Goal: Register for event/course

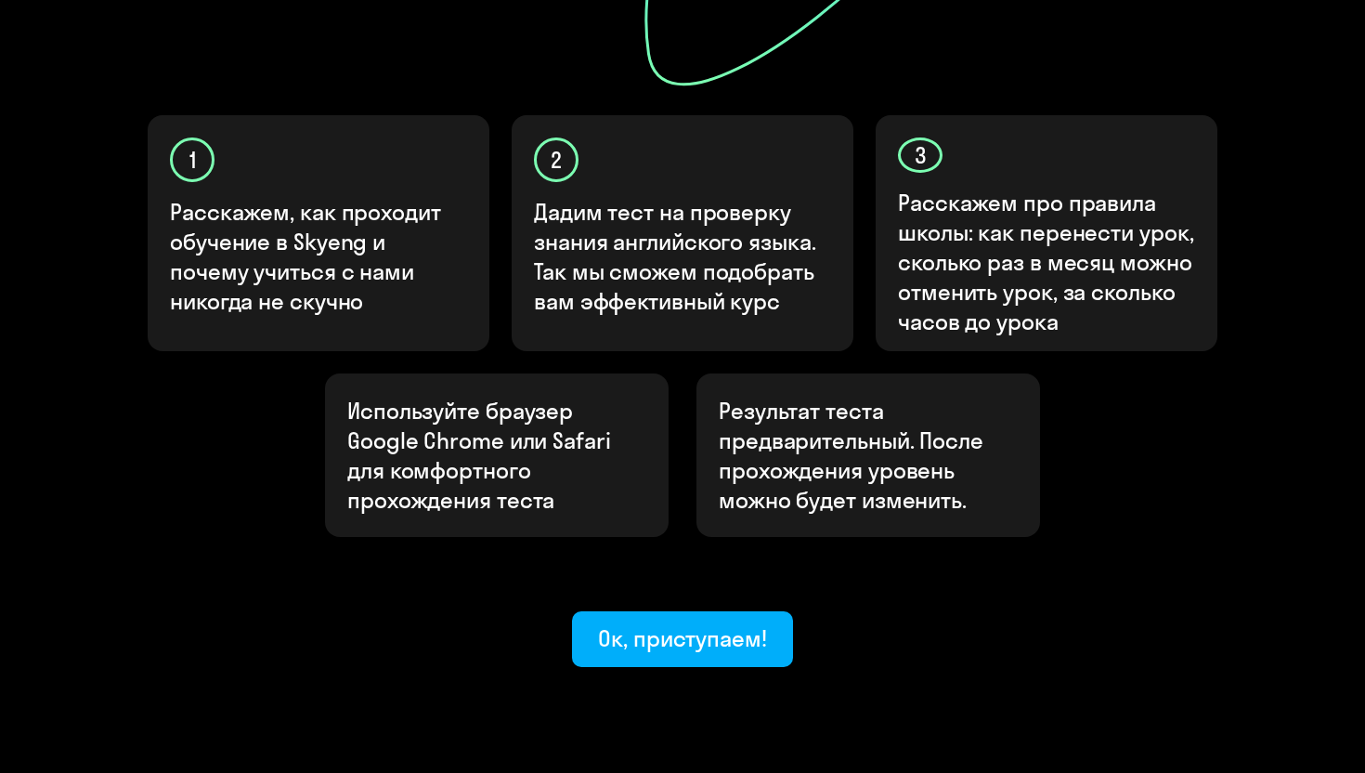
scroll to position [568, 0]
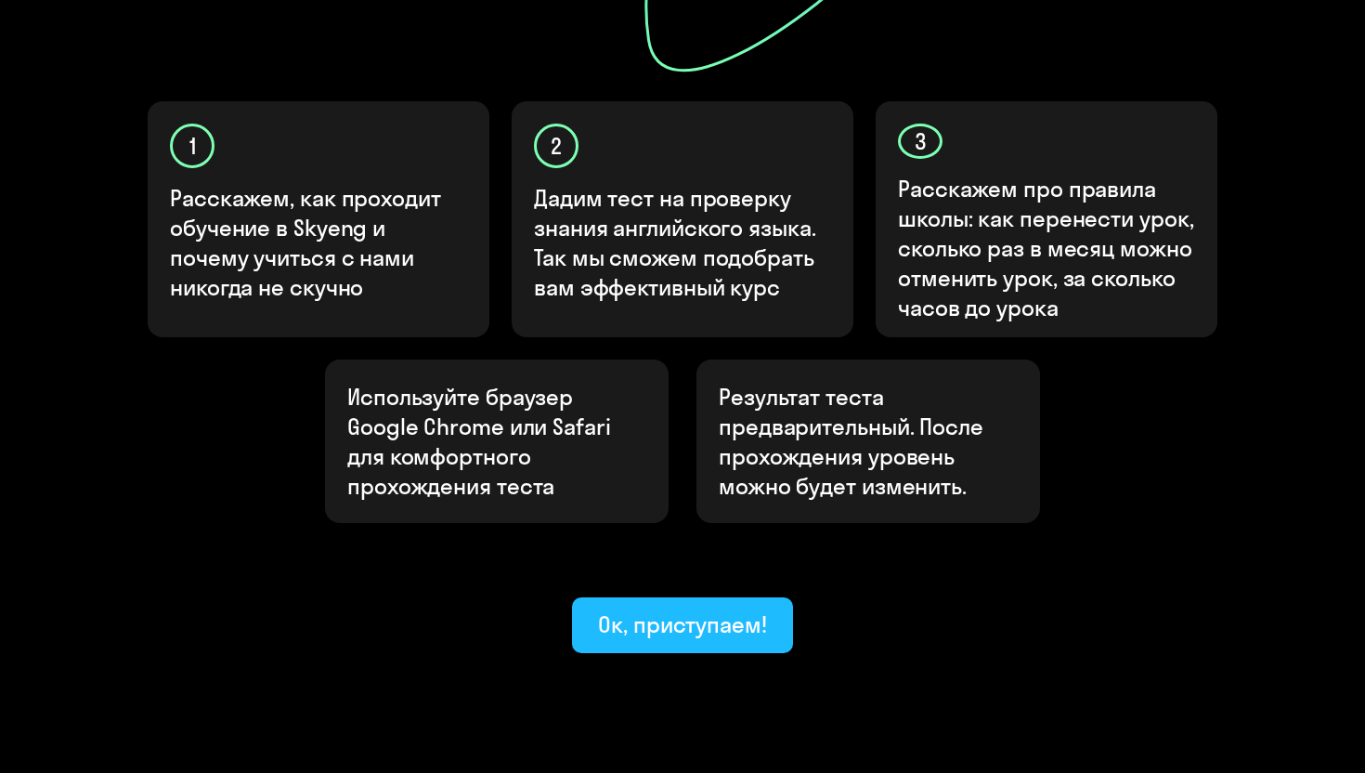
click at [666, 609] on div "Ок, приступаем!" at bounding box center [682, 624] width 169 height 30
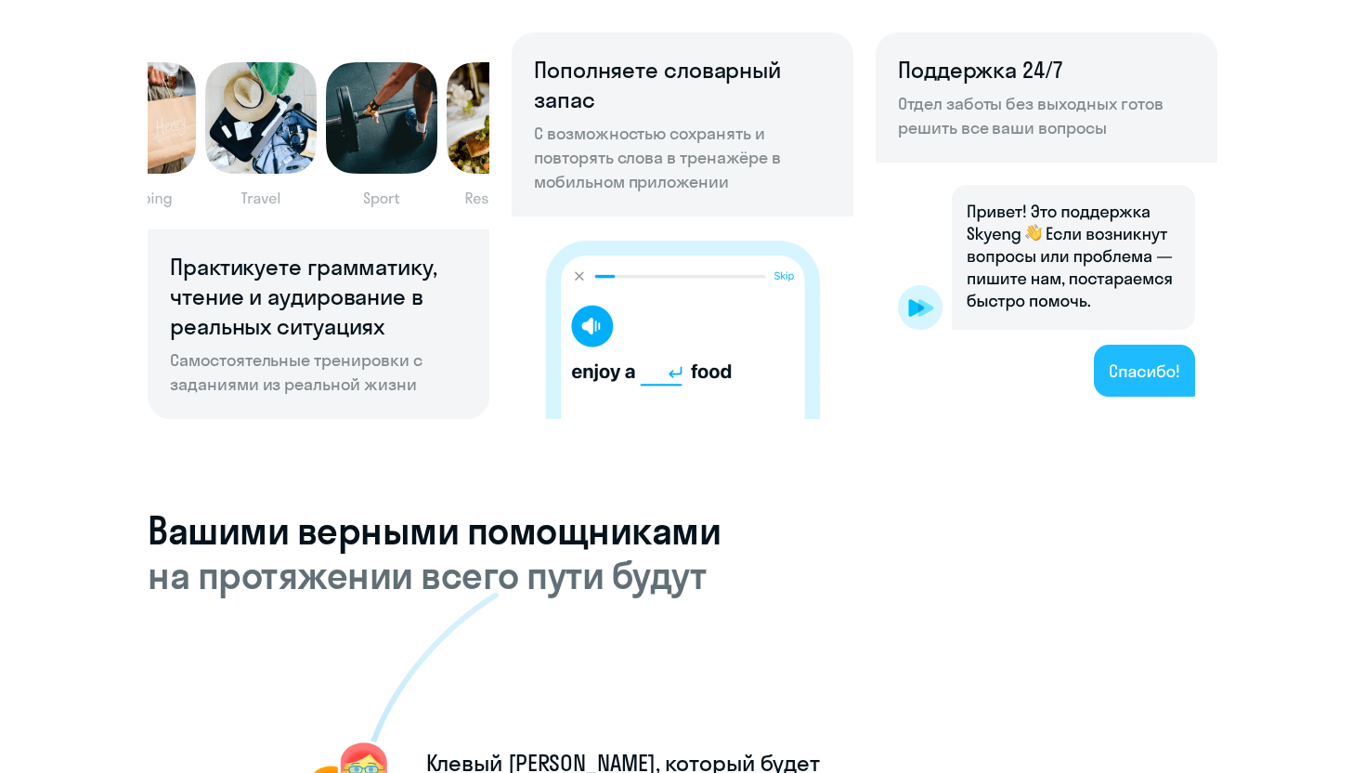
scroll to position [1350, 0]
click at [1129, 382] on img at bounding box center [1047, 290] width 342 height 256
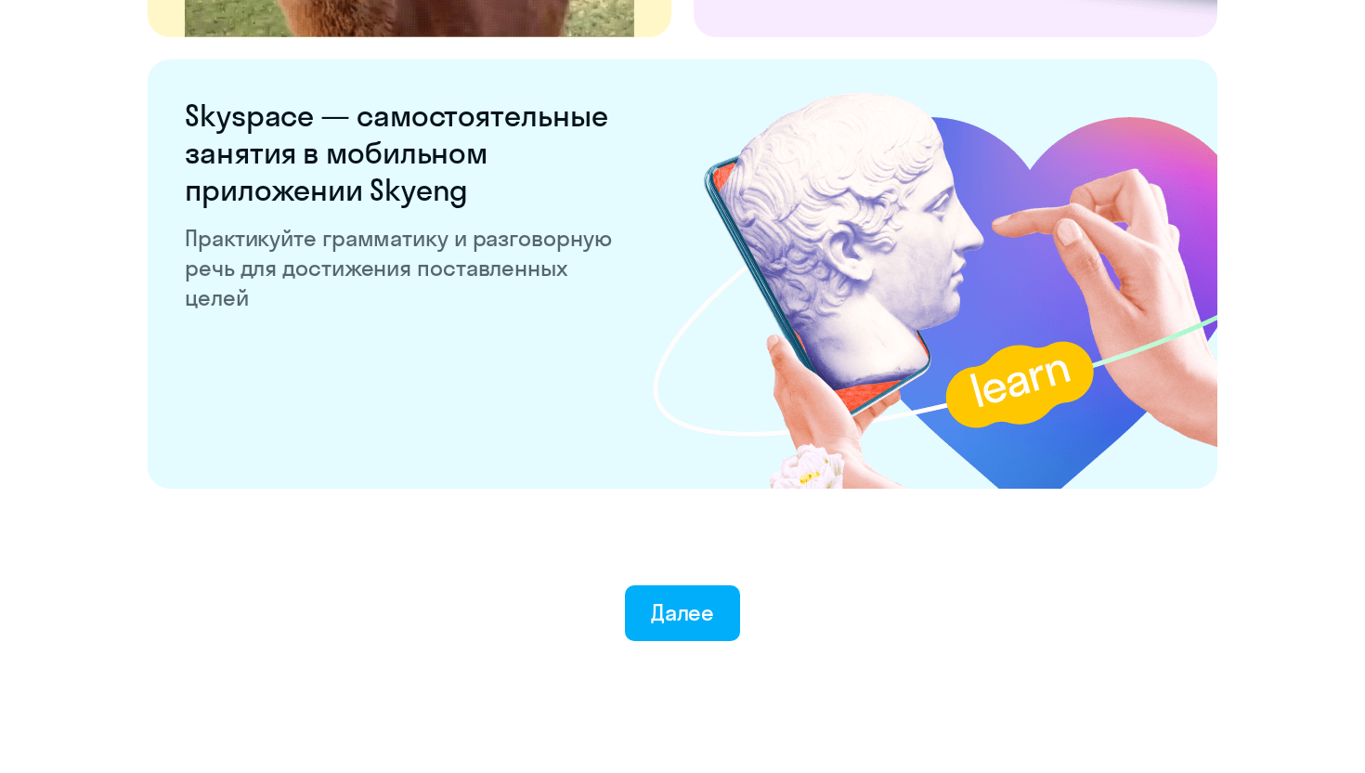
scroll to position [3531, 0]
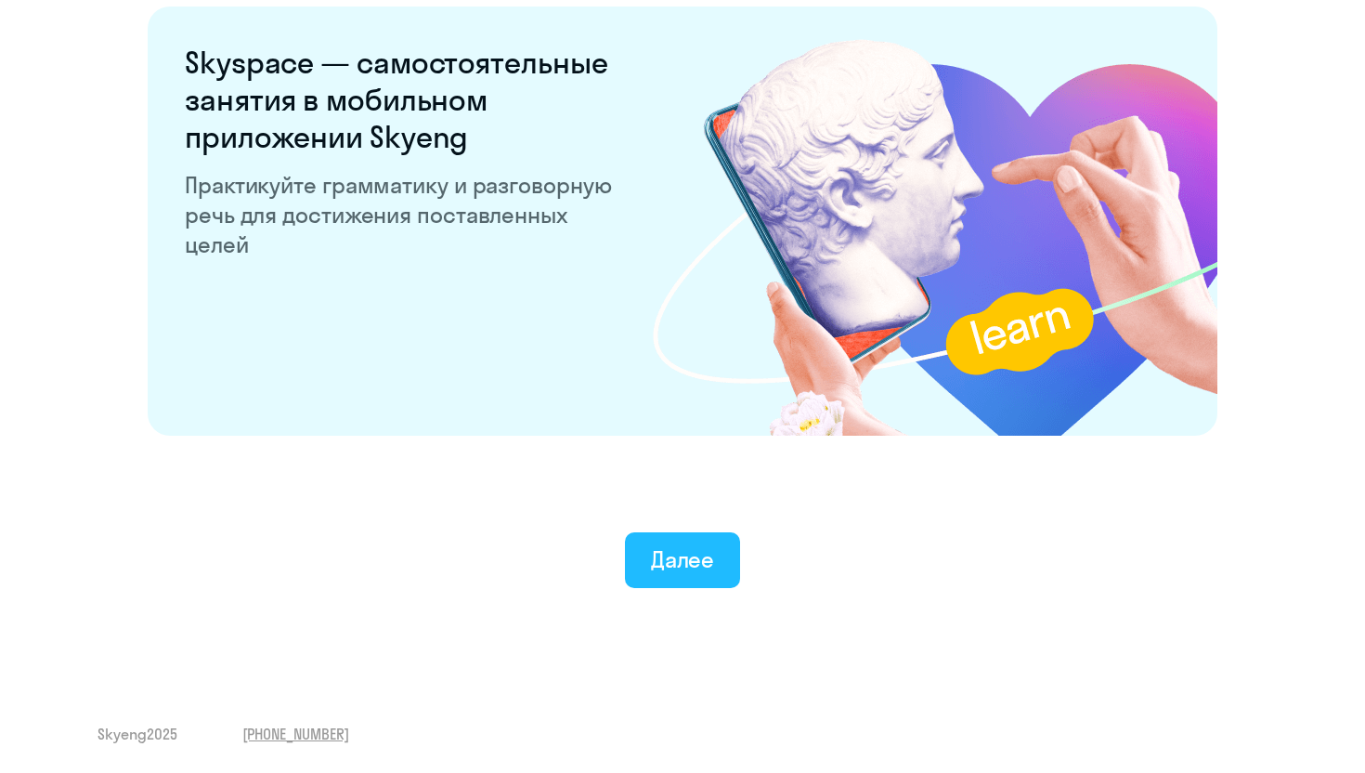
click at [687, 570] on div "Далее" at bounding box center [683, 559] width 64 height 30
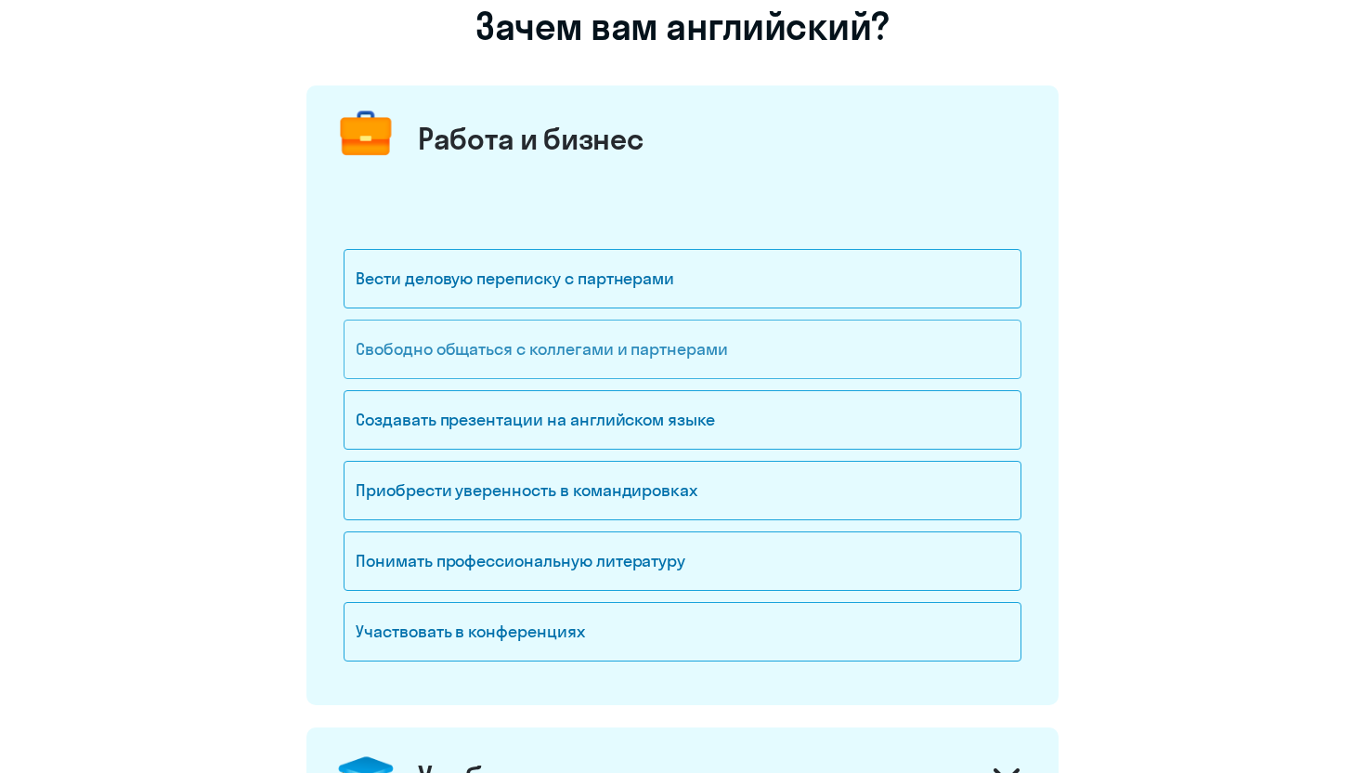
scroll to position [157, 0]
click at [720, 292] on div "Вести деловую переписку с партнерами" at bounding box center [683, 277] width 678 height 59
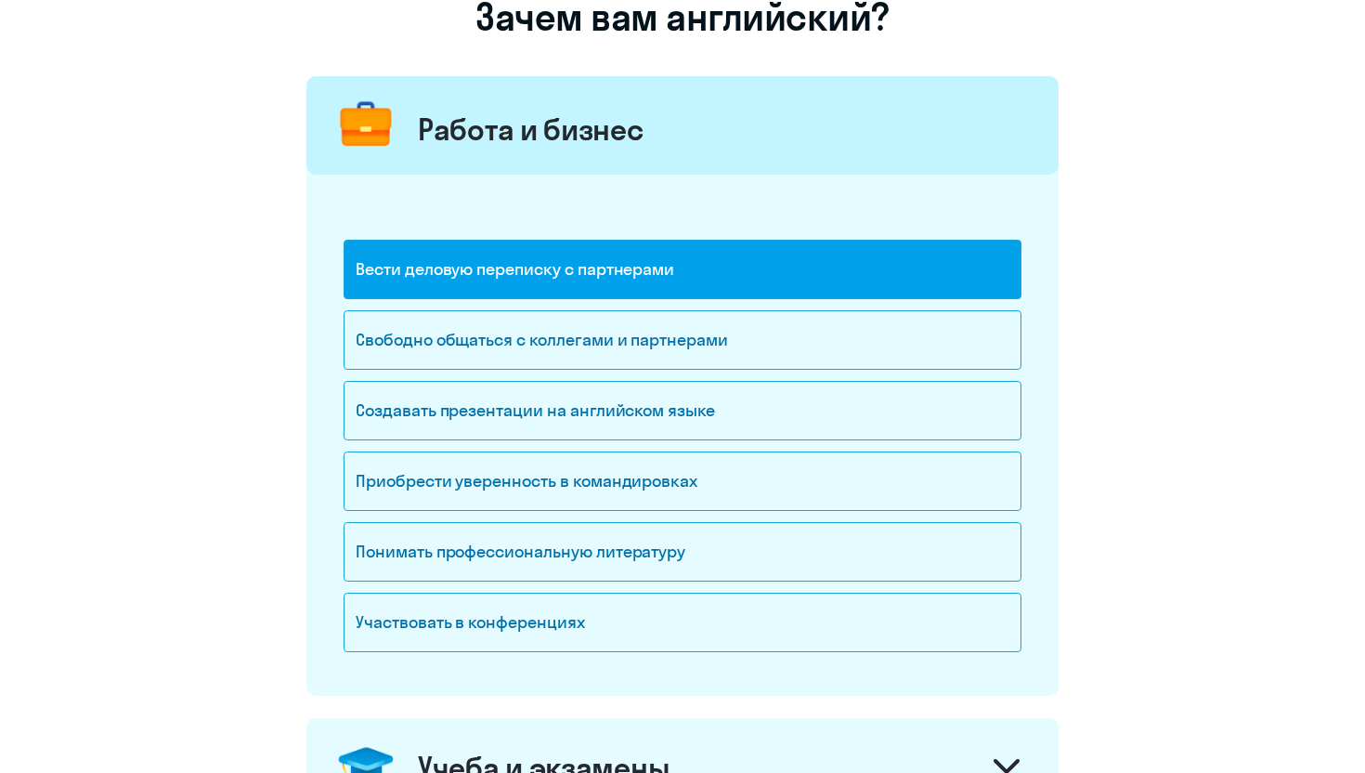
scroll to position [112, 0]
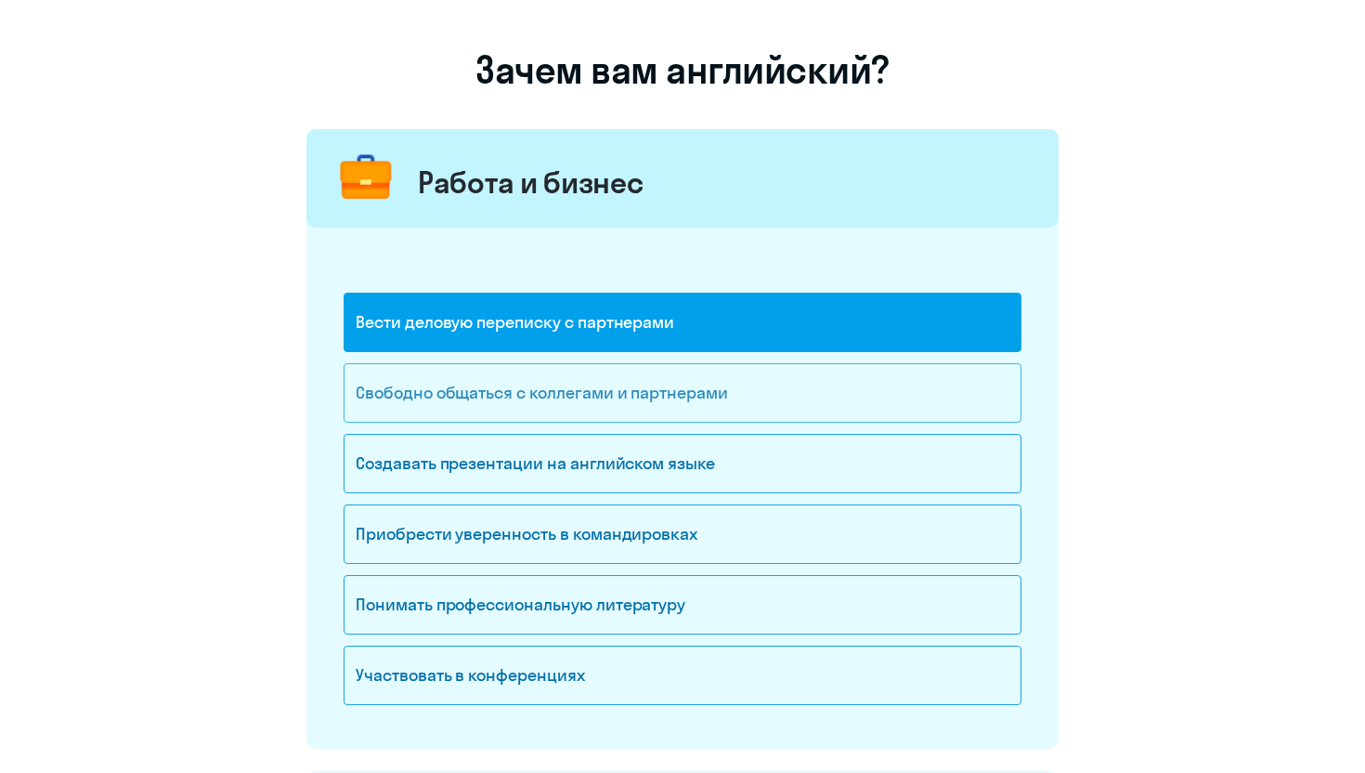
click at [672, 401] on div "Свободно общаться с коллегами и партнерами" at bounding box center [683, 392] width 678 height 59
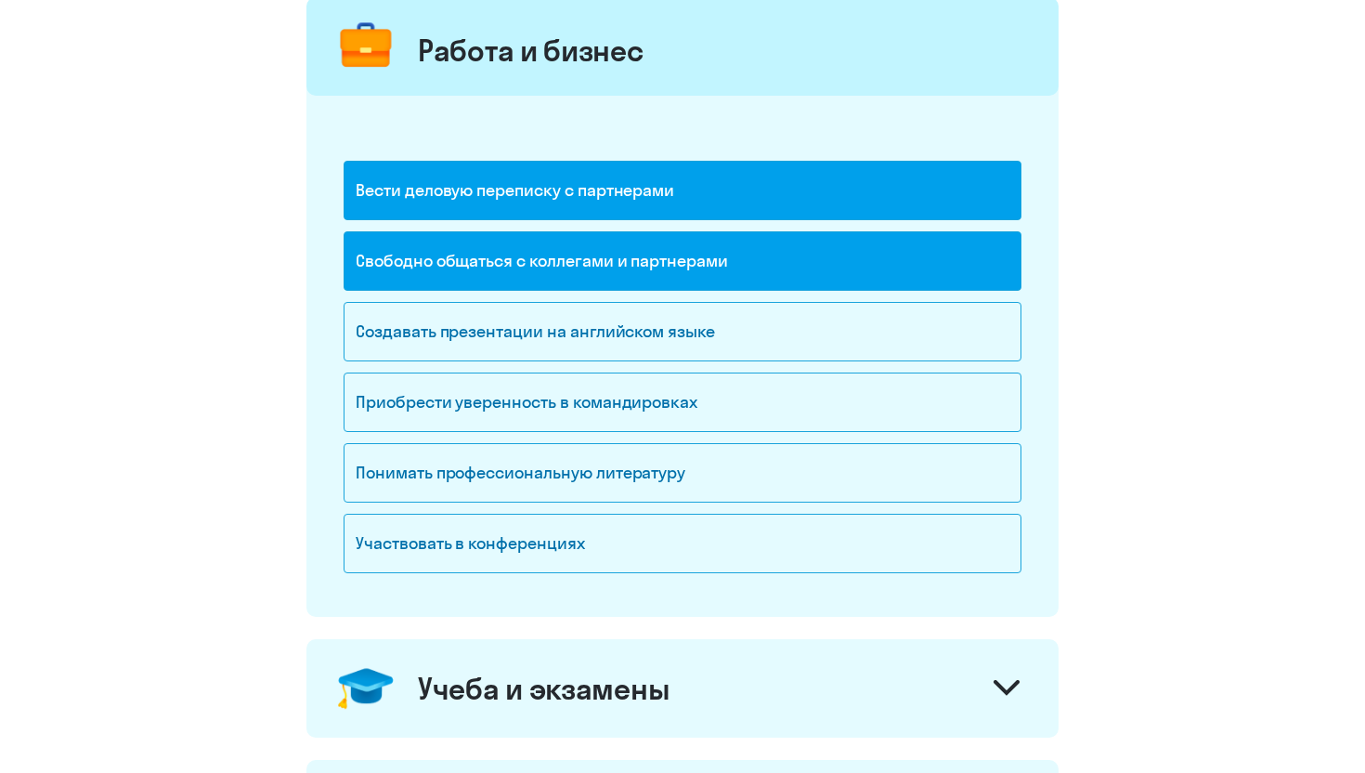
scroll to position [328, 0]
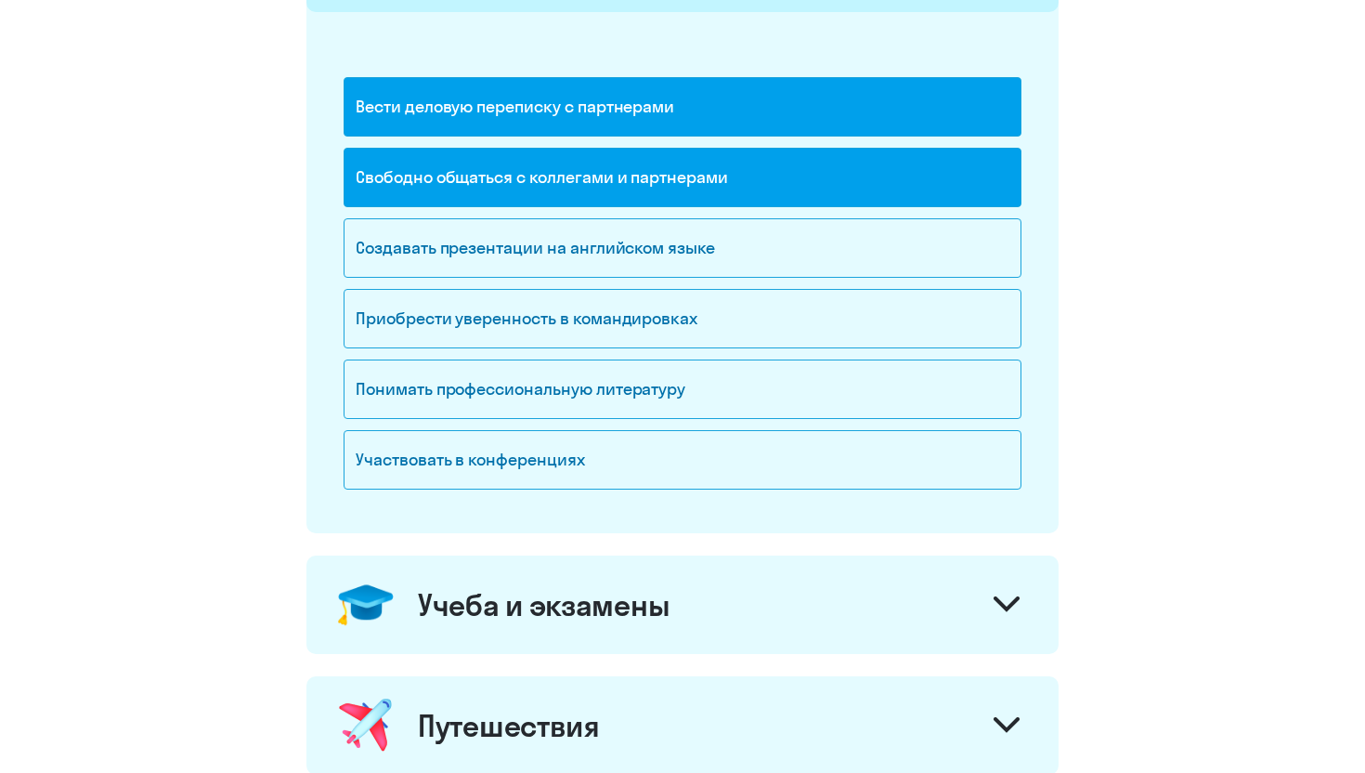
click at [654, 634] on div "Учеба и экзамены" at bounding box center [682, 604] width 752 height 98
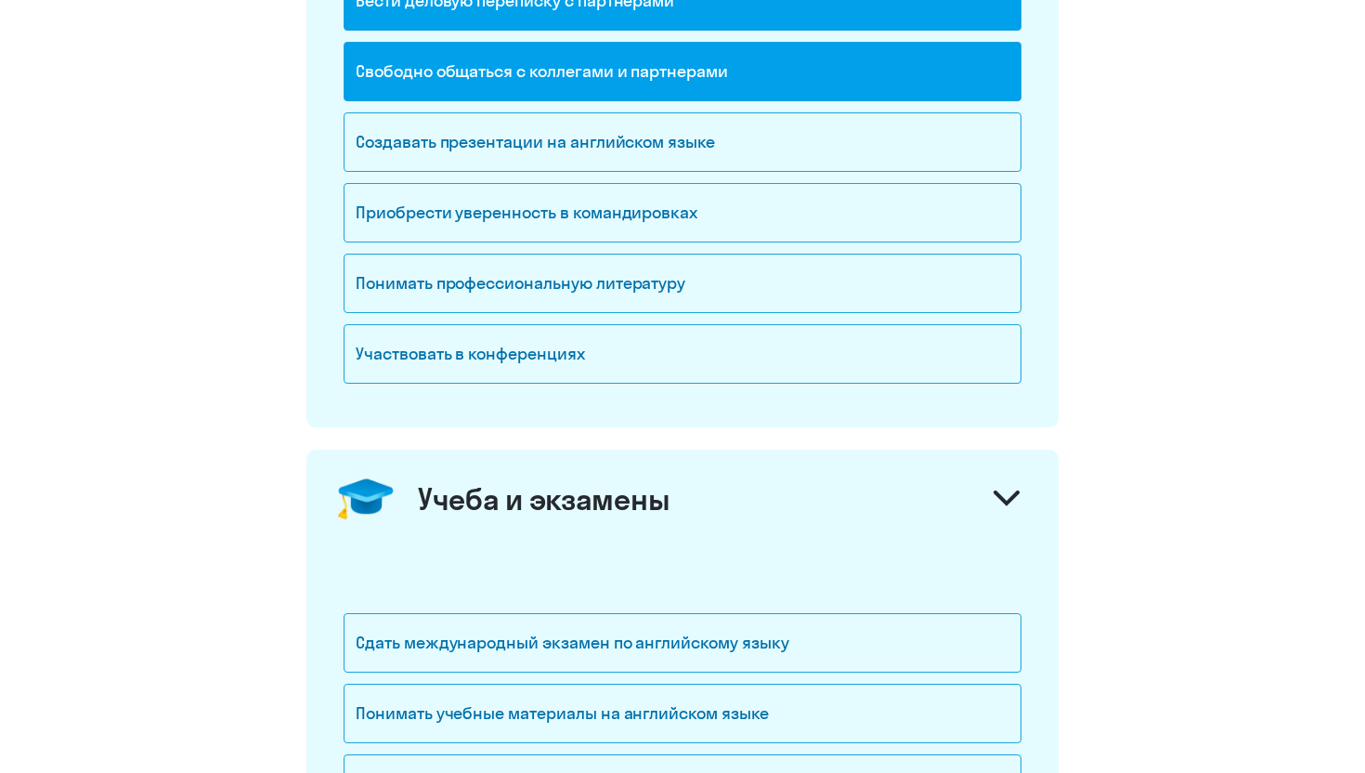
scroll to position [373, 0]
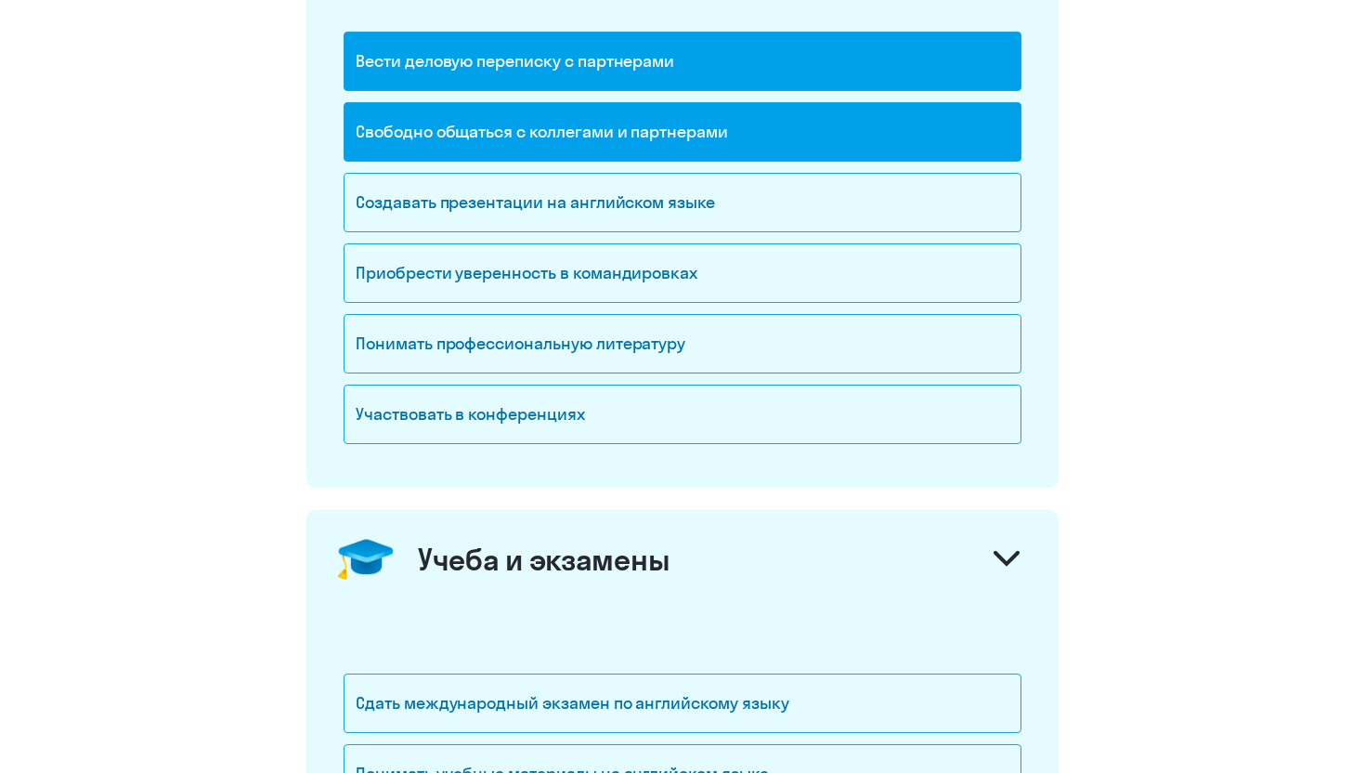
click at [675, 540] on div "Учеба и экзамены" at bounding box center [682, 559] width 752 height 98
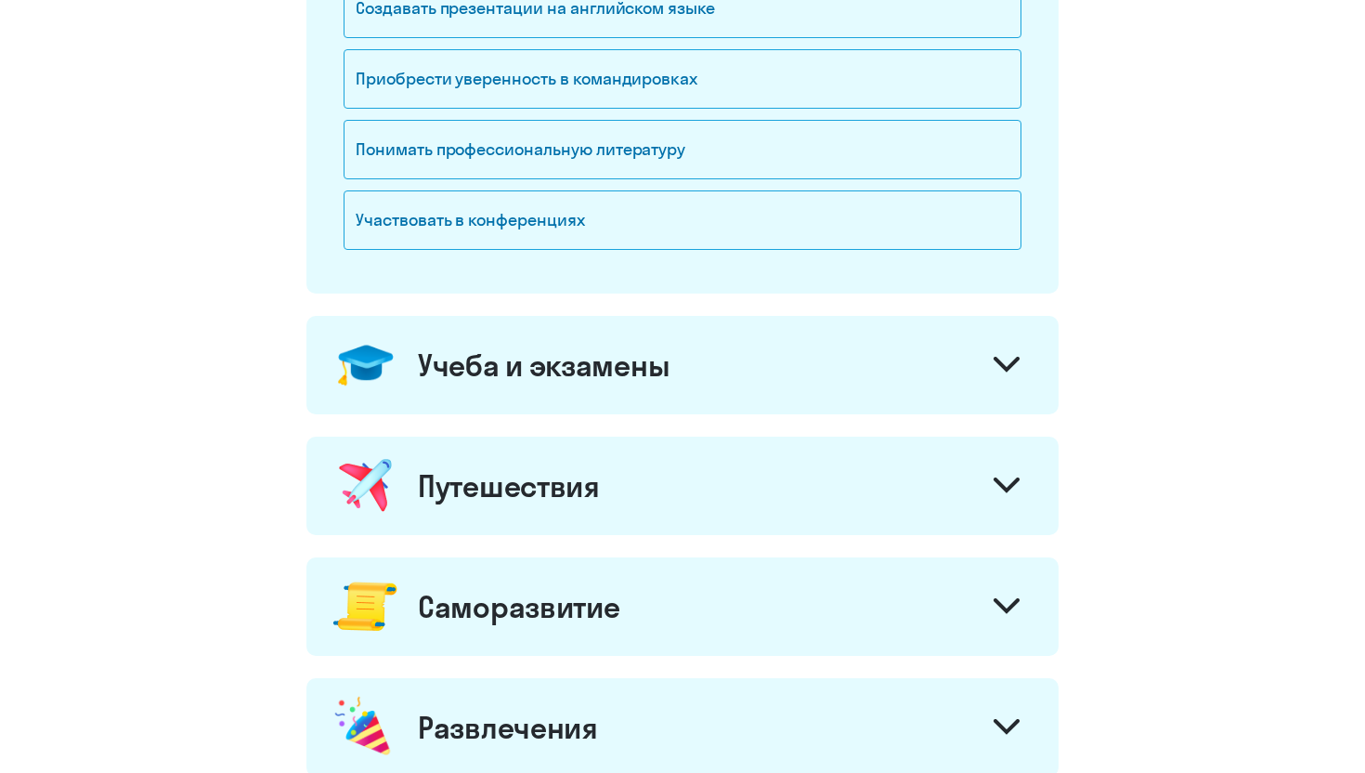
scroll to position [621, 0]
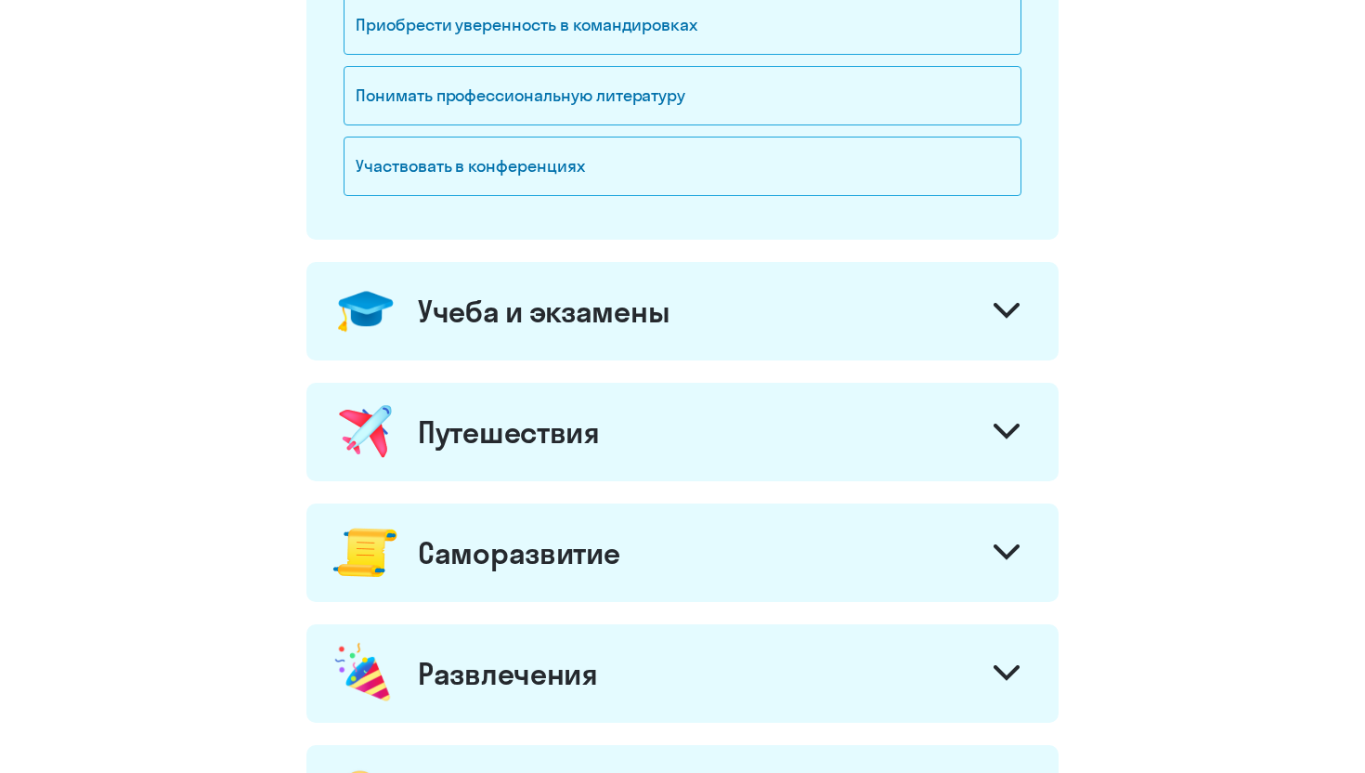
click at [676, 455] on div "Путешествия" at bounding box center [682, 432] width 752 height 98
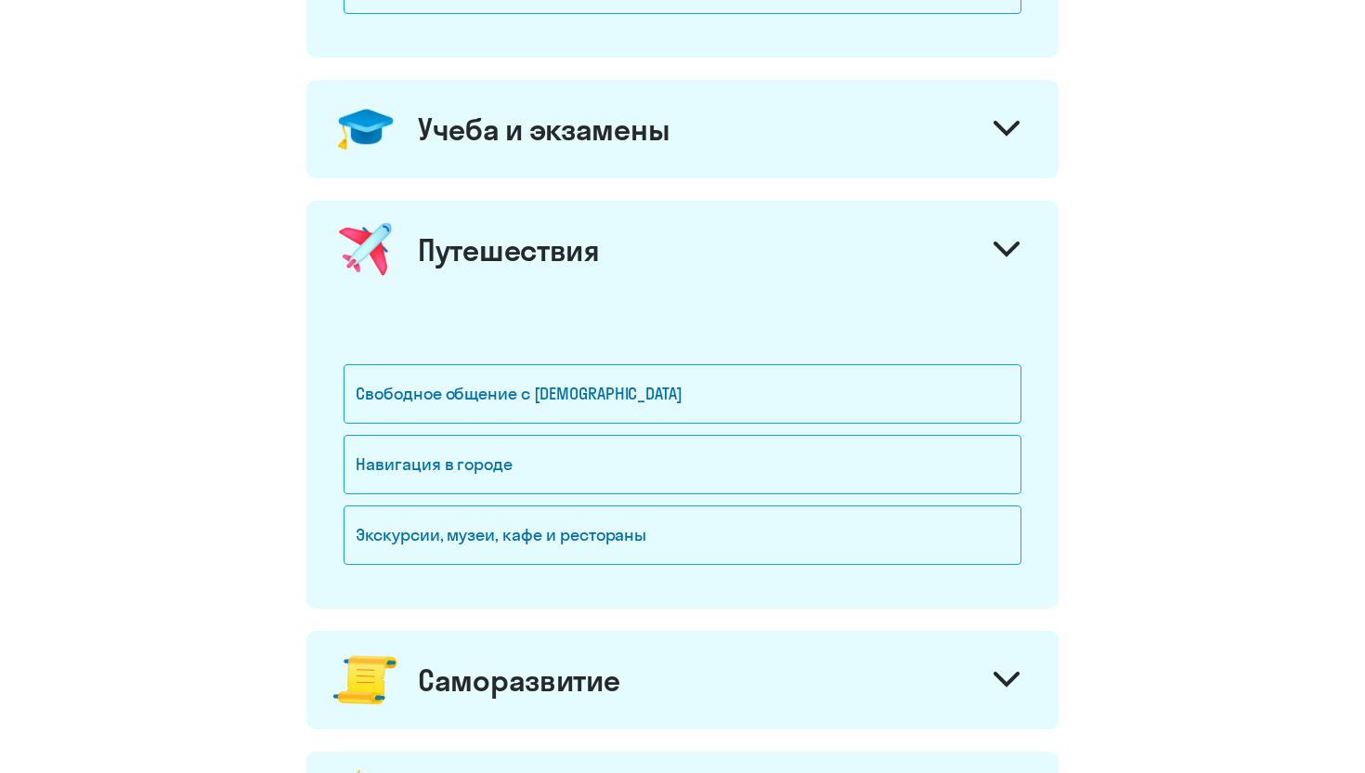
scroll to position [805, 0]
click at [679, 407] on div "Свободное общение с [DEMOGRAPHIC_DATA]" at bounding box center [683, 391] width 678 height 59
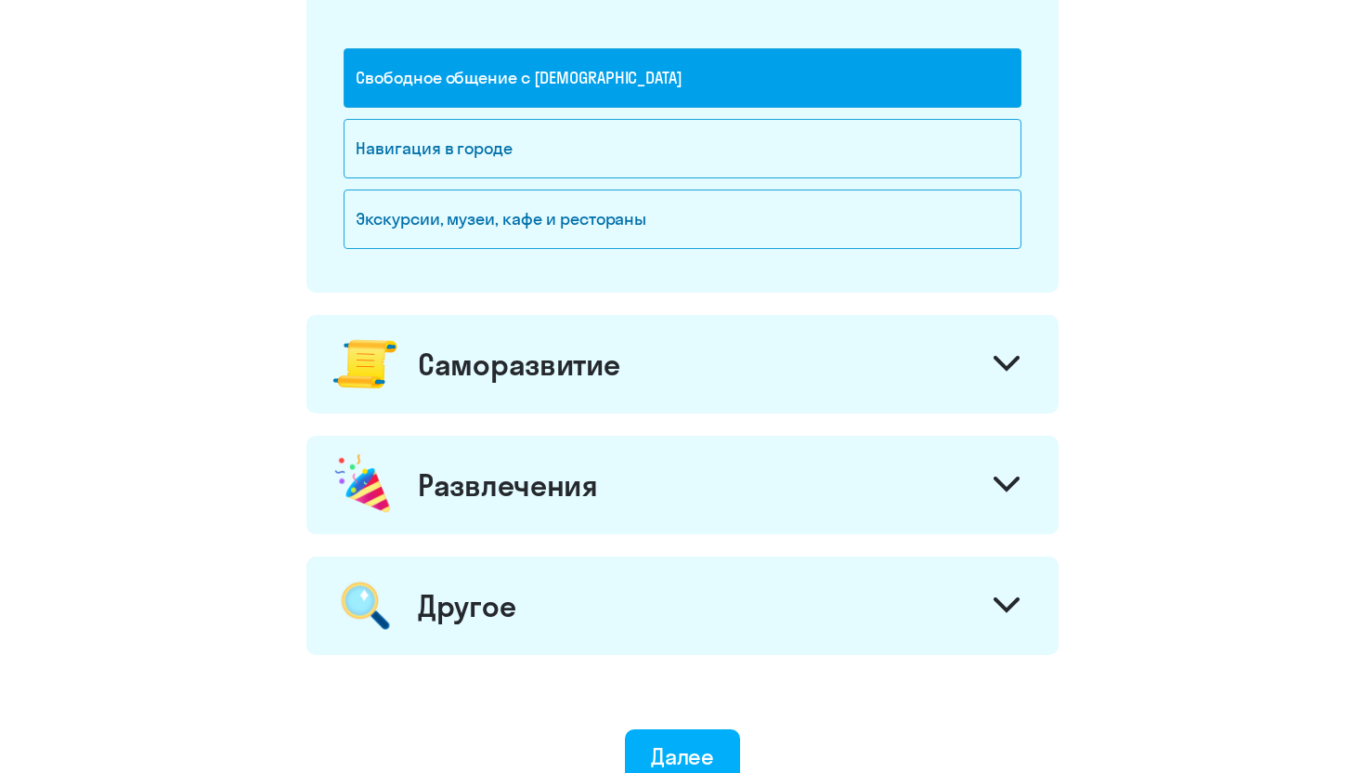
scroll to position [1132, 0]
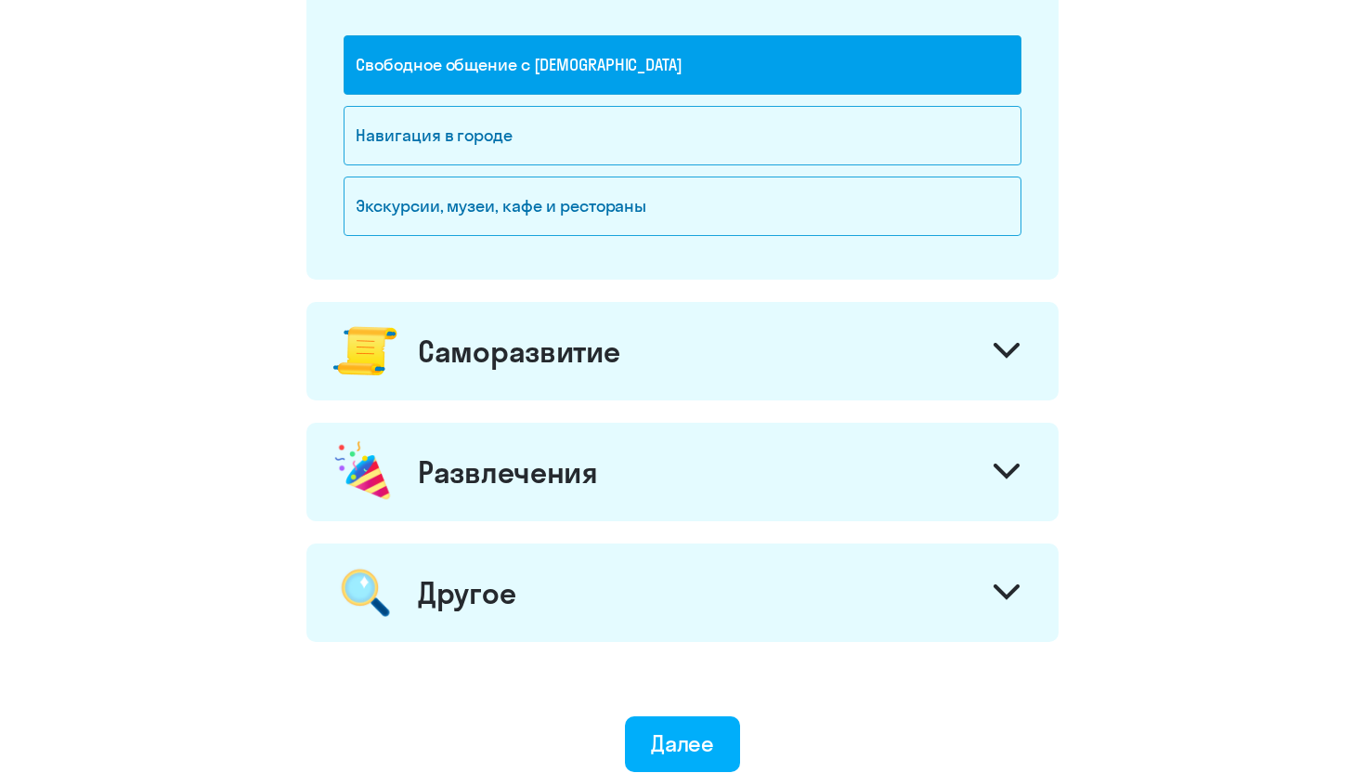
click at [683, 372] on div "Саморазвитие" at bounding box center [682, 351] width 752 height 98
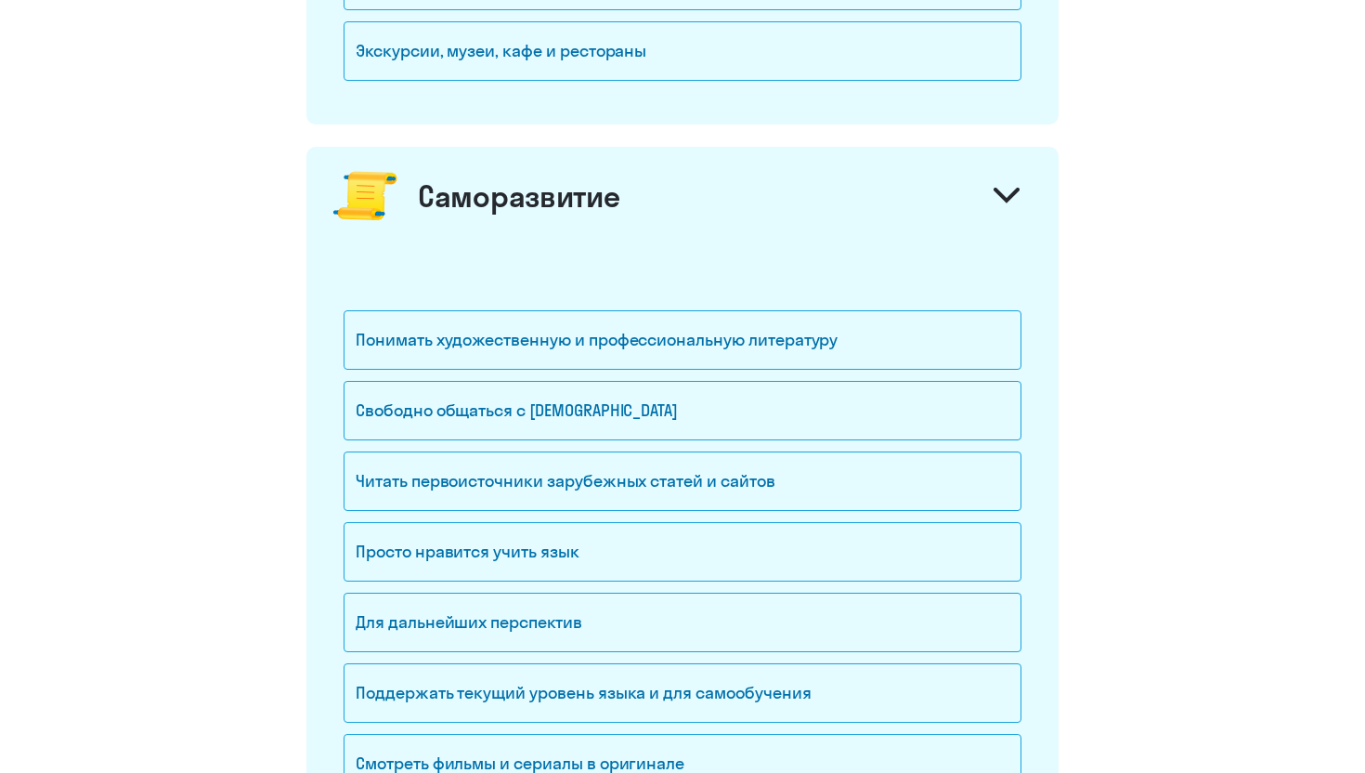
scroll to position [1345, 0]
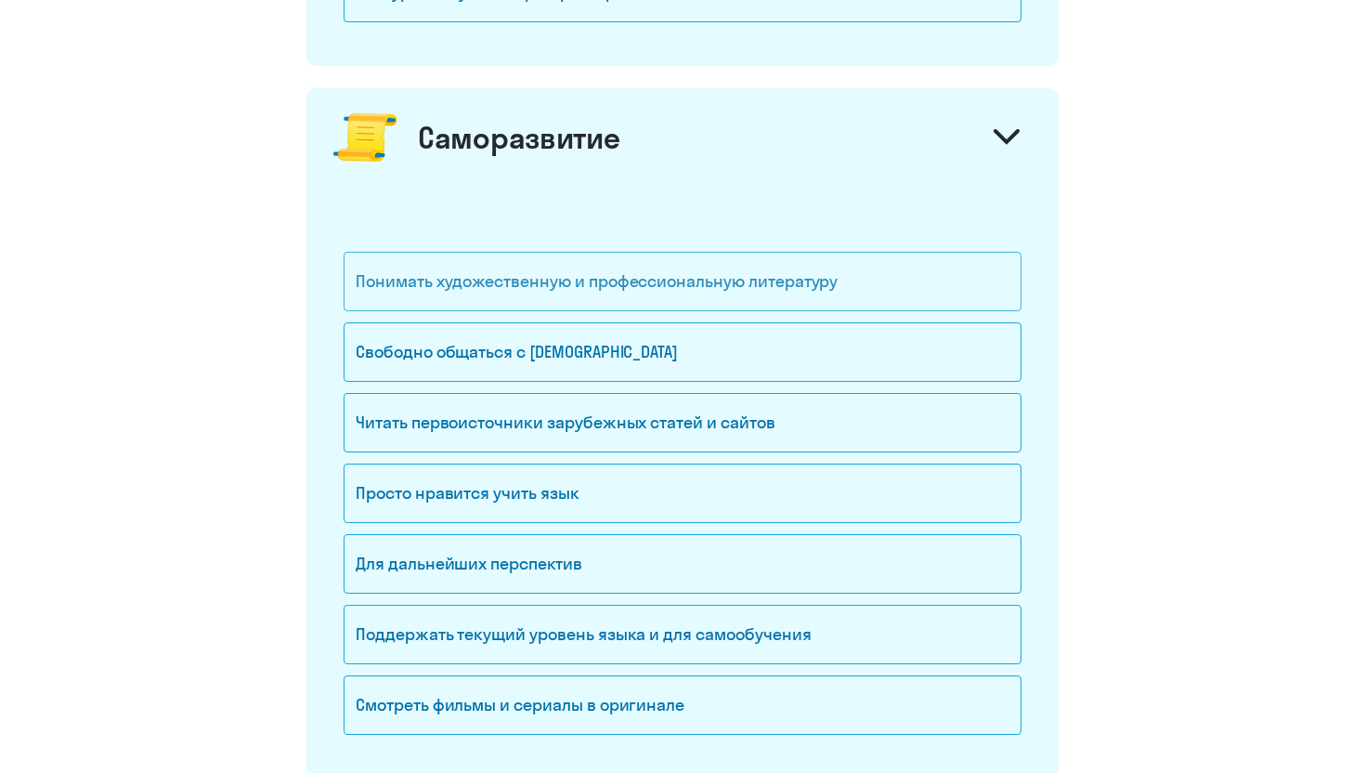
click at [716, 288] on div "Понимать художественную и профессиональную литературу" at bounding box center [683, 281] width 678 height 59
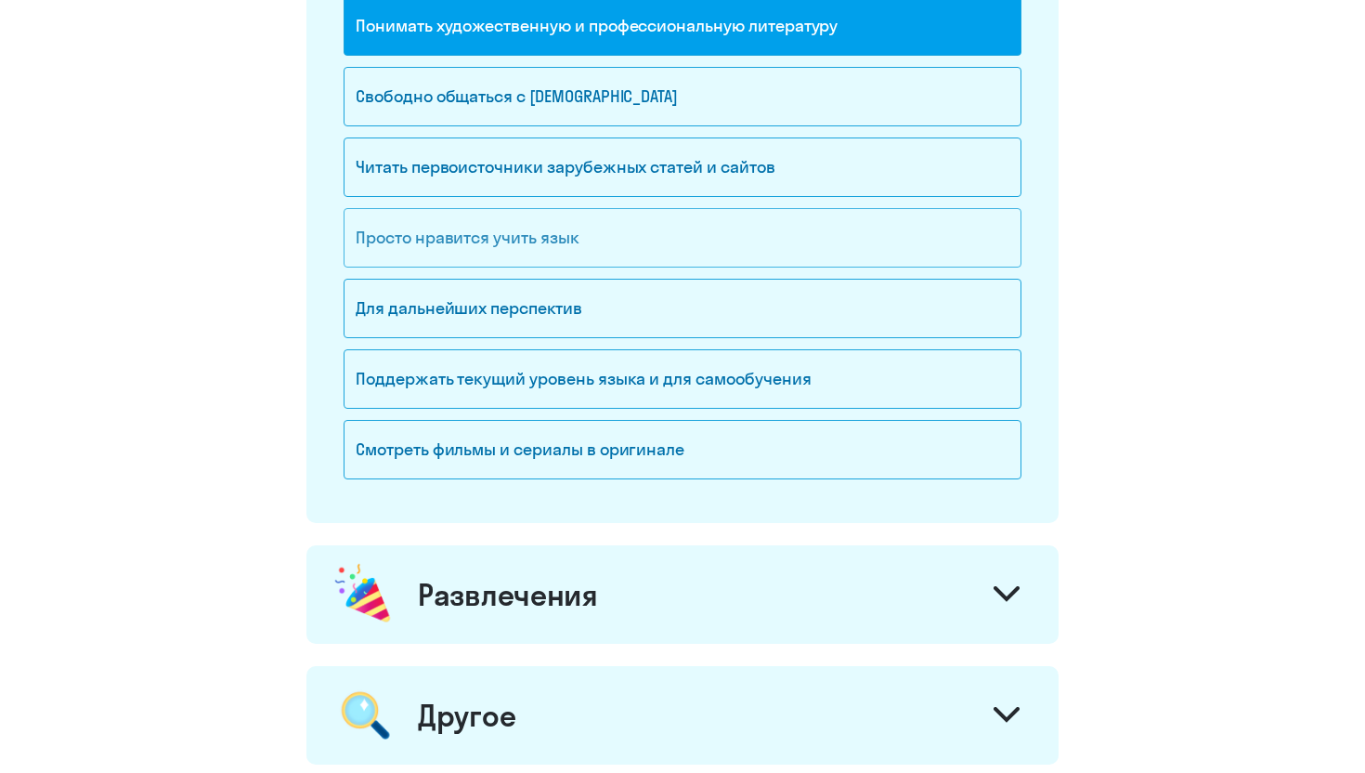
scroll to position [1900, 0]
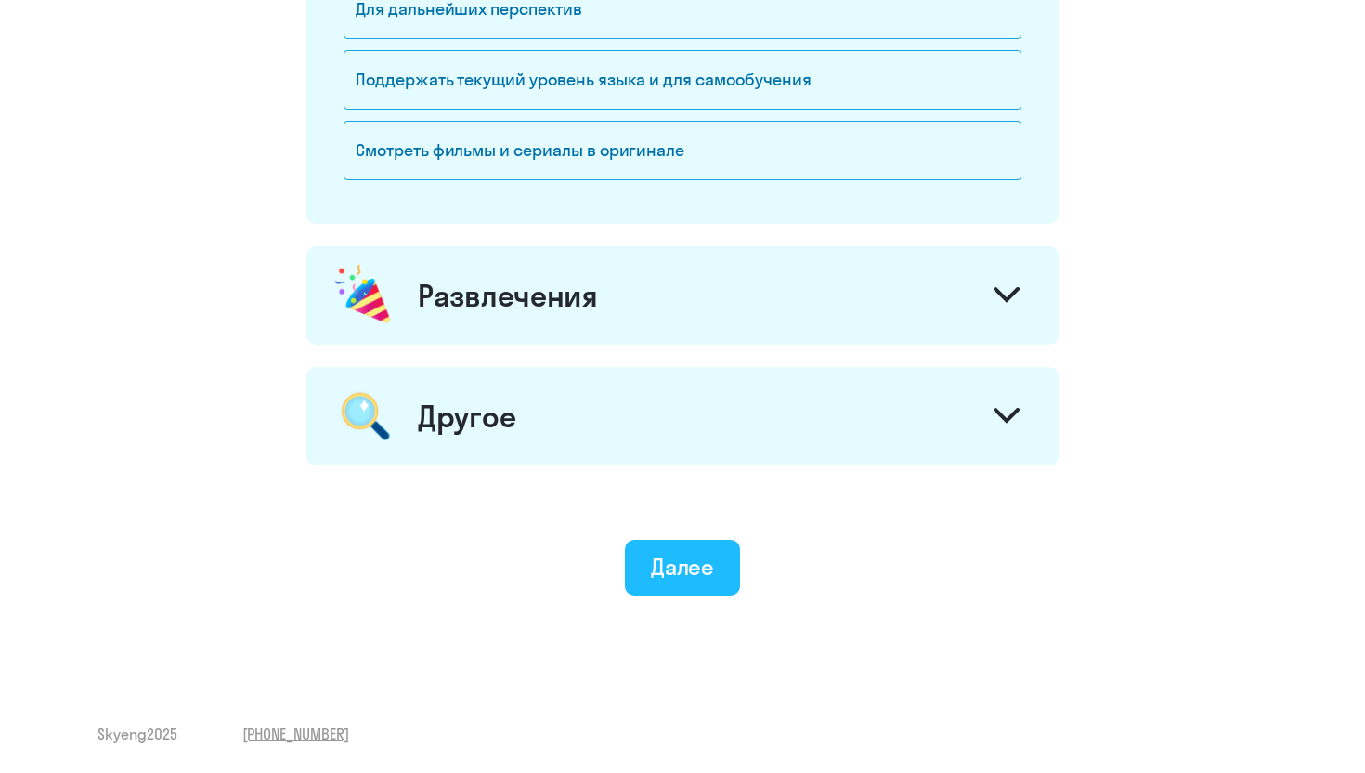
click at [679, 563] on div "Далее" at bounding box center [683, 567] width 64 height 30
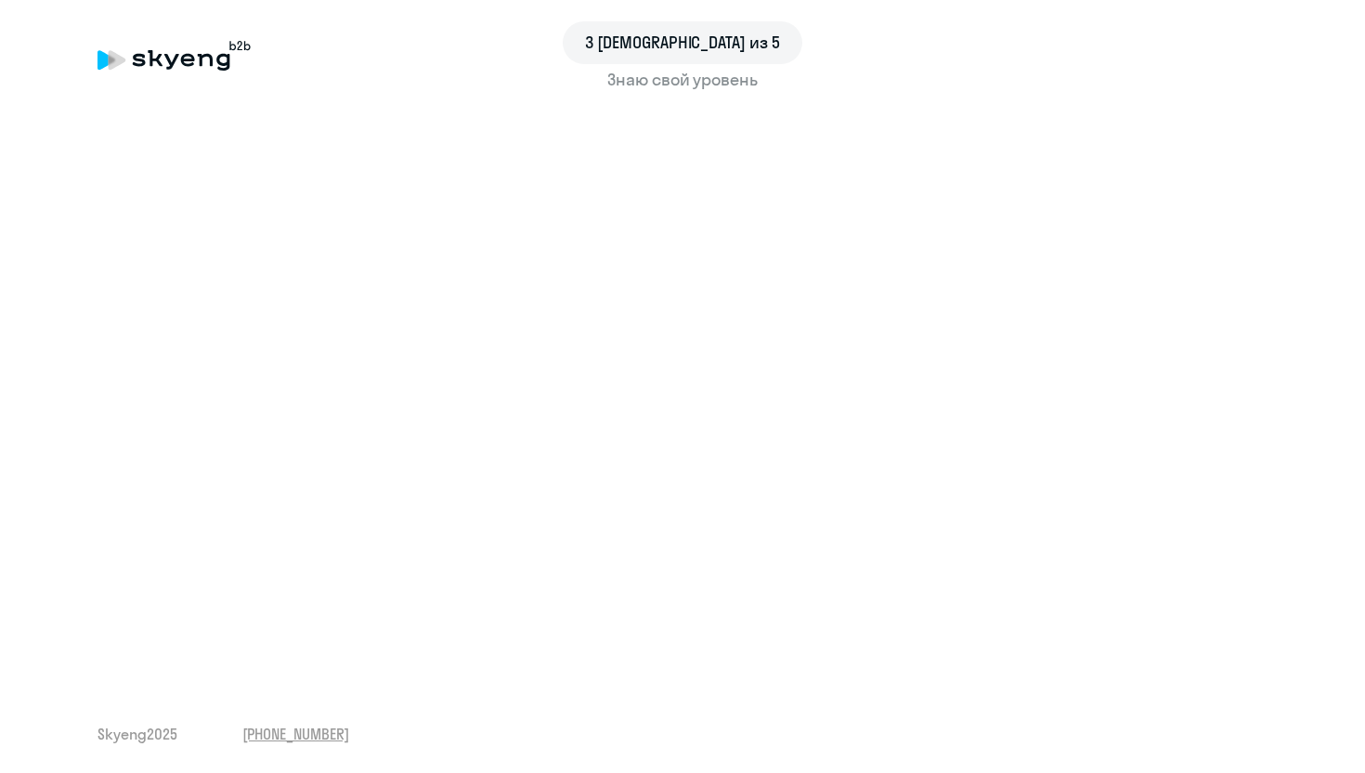
click at [673, 81] on div "Знаю свой уровень" at bounding box center [682, 80] width 1170 height 24
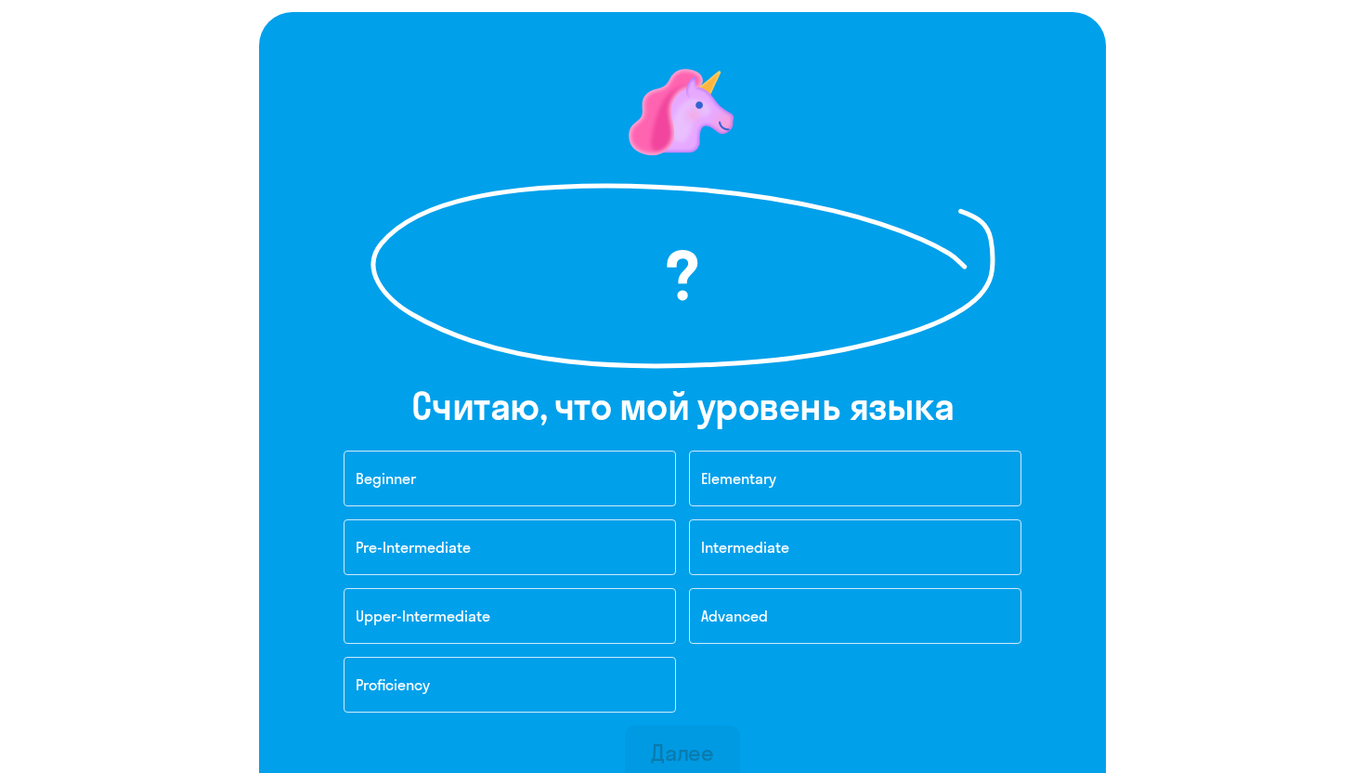
scroll to position [112, 0]
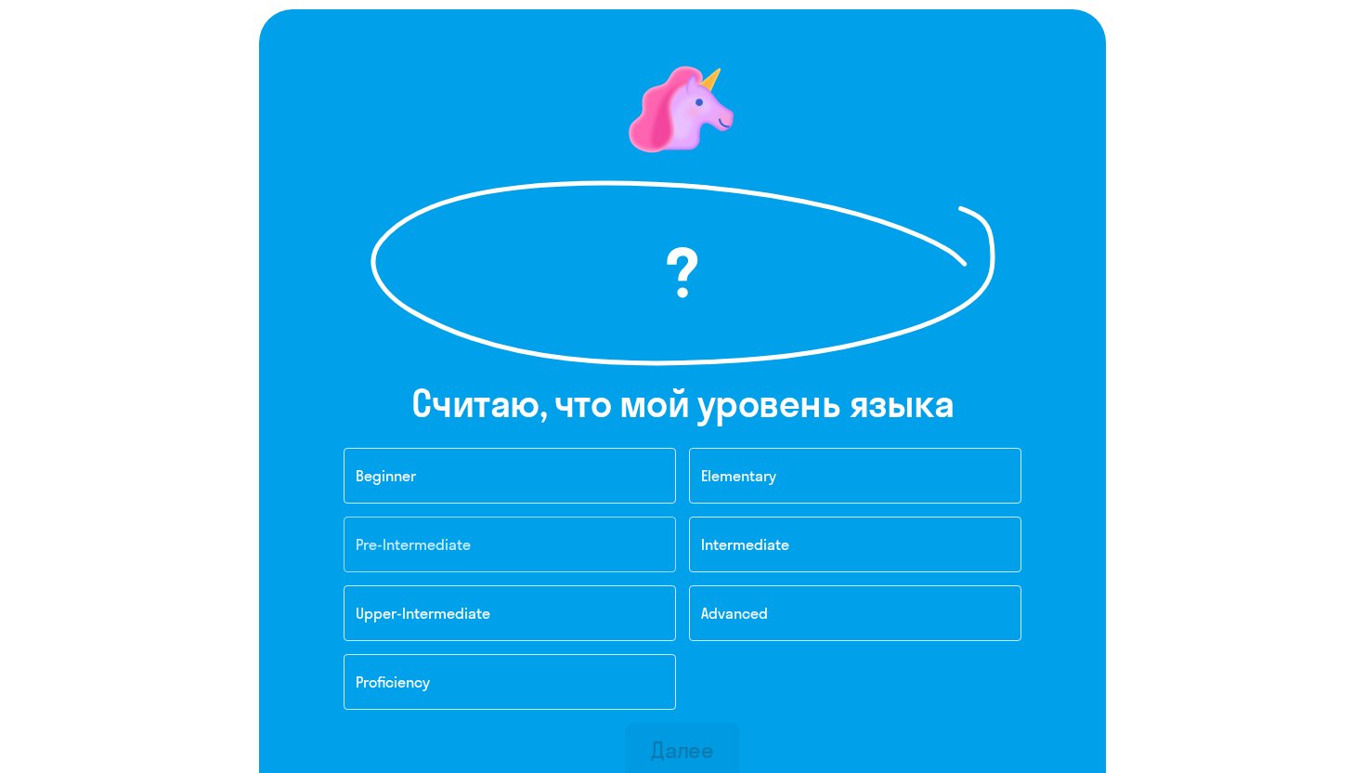
click at [473, 536] on button "Pre-Intermediate" at bounding box center [510, 544] width 332 height 56
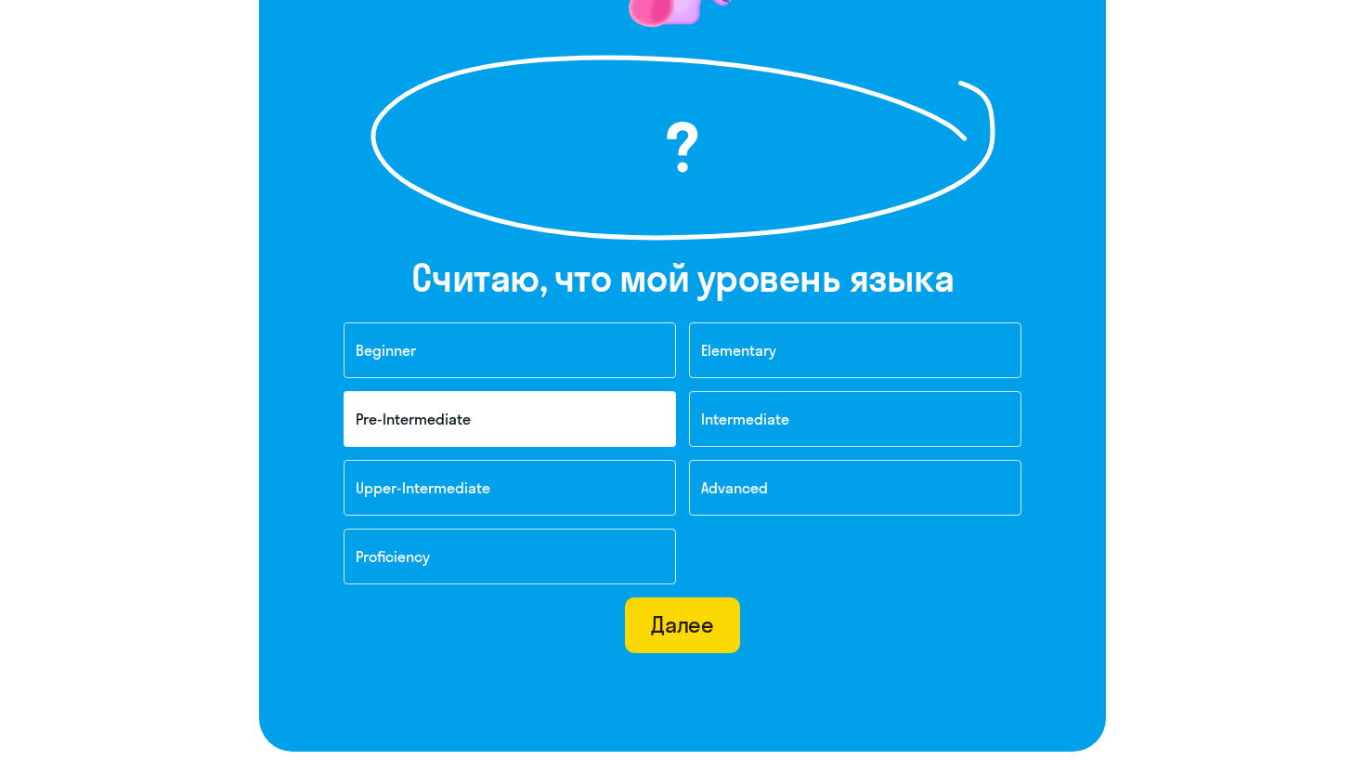
scroll to position [244, 0]
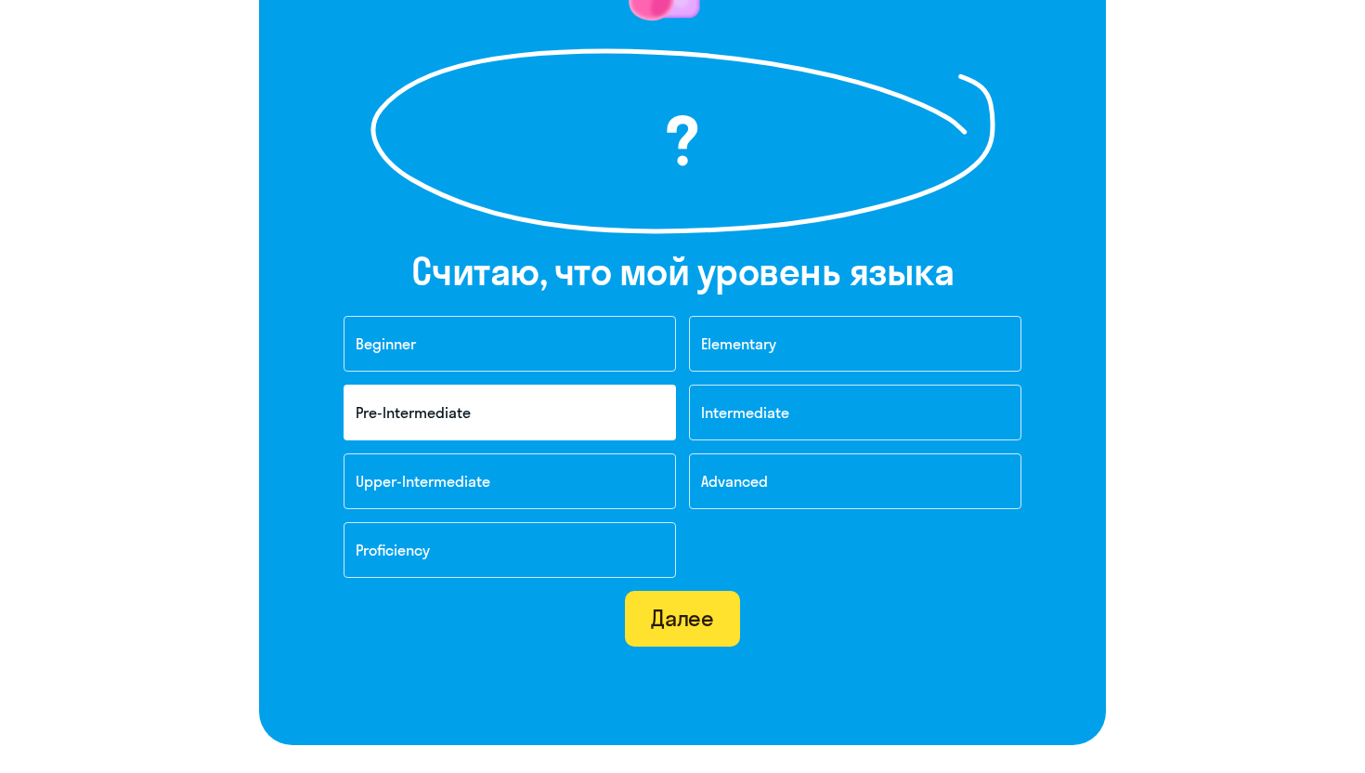
click at [678, 630] on div "Далее" at bounding box center [683, 618] width 64 height 30
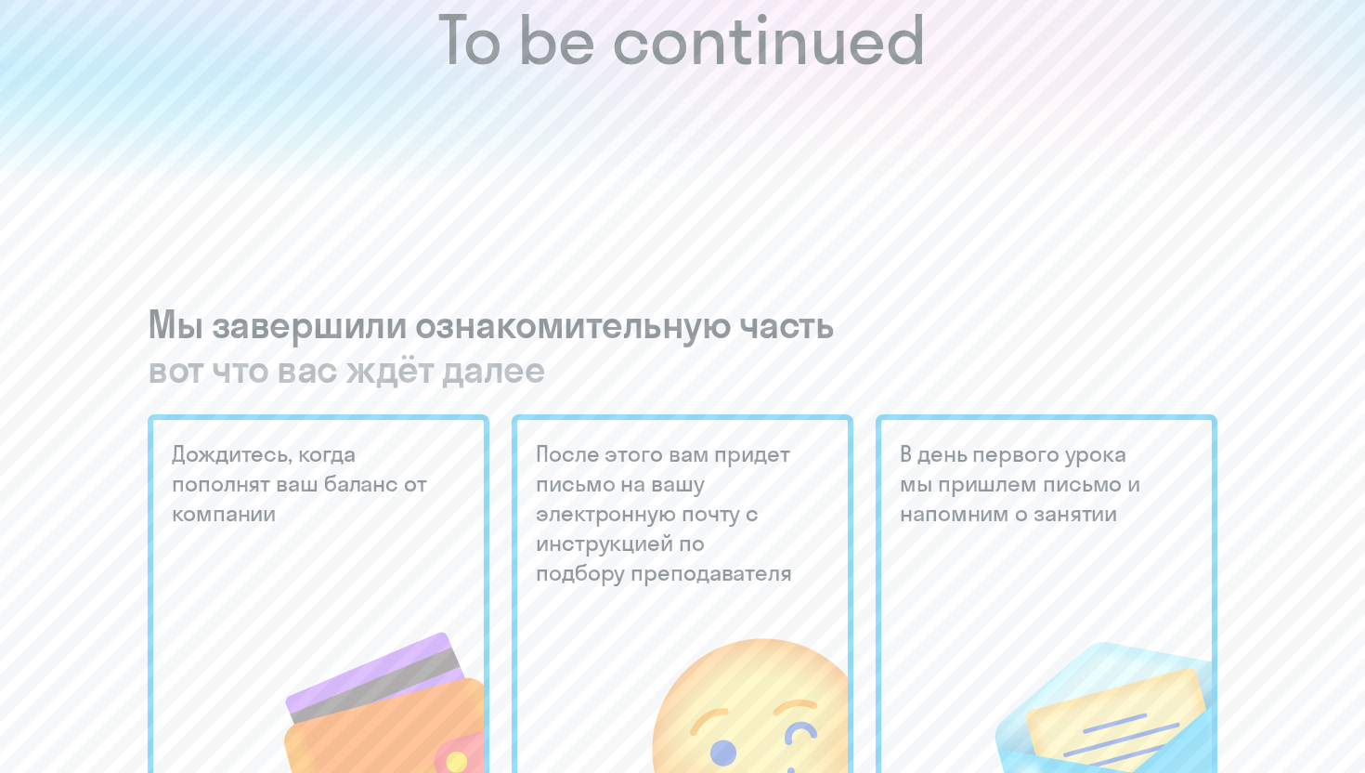
scroll to position [203, 0]
